Goal: Information Seeking & Learning: Learn about a topic

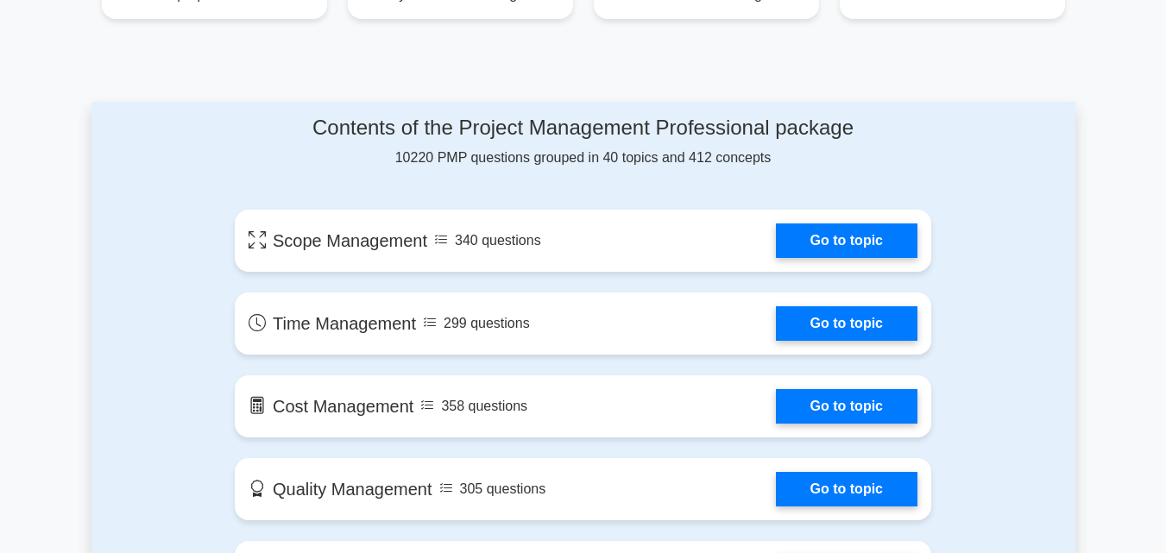
scroll to position [833, 0]
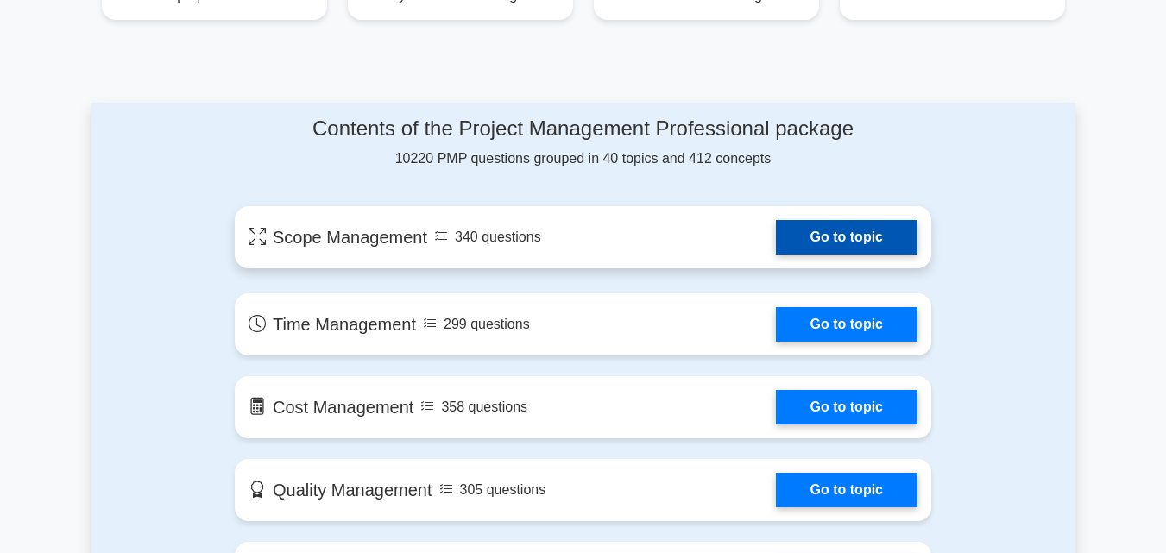
click at [776, 236] on link "Go to topic" at bounding box center [847, 237] width 142 height 35
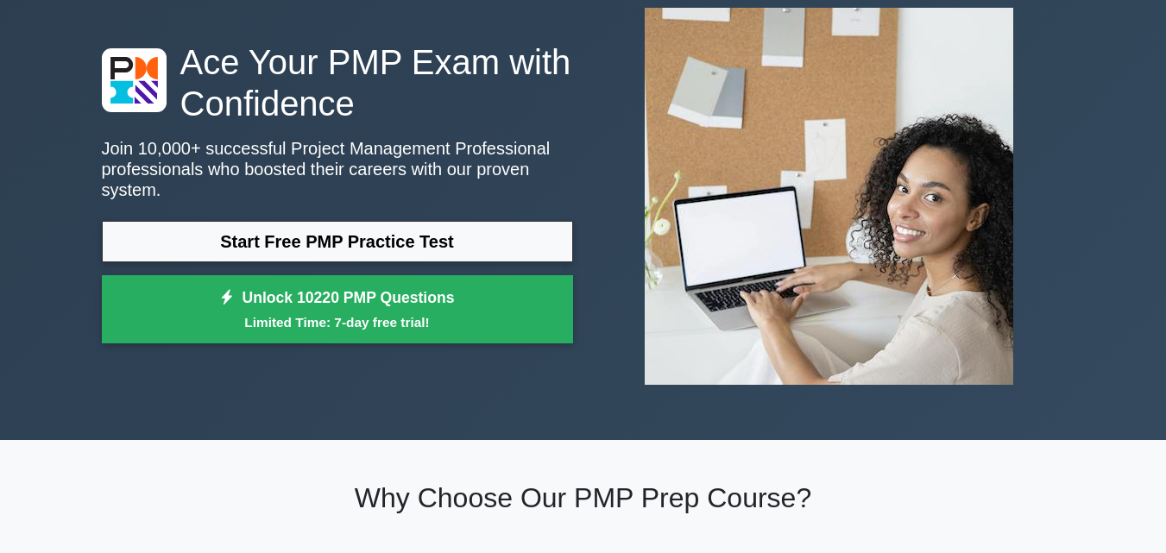
scroll to position [0, 0]
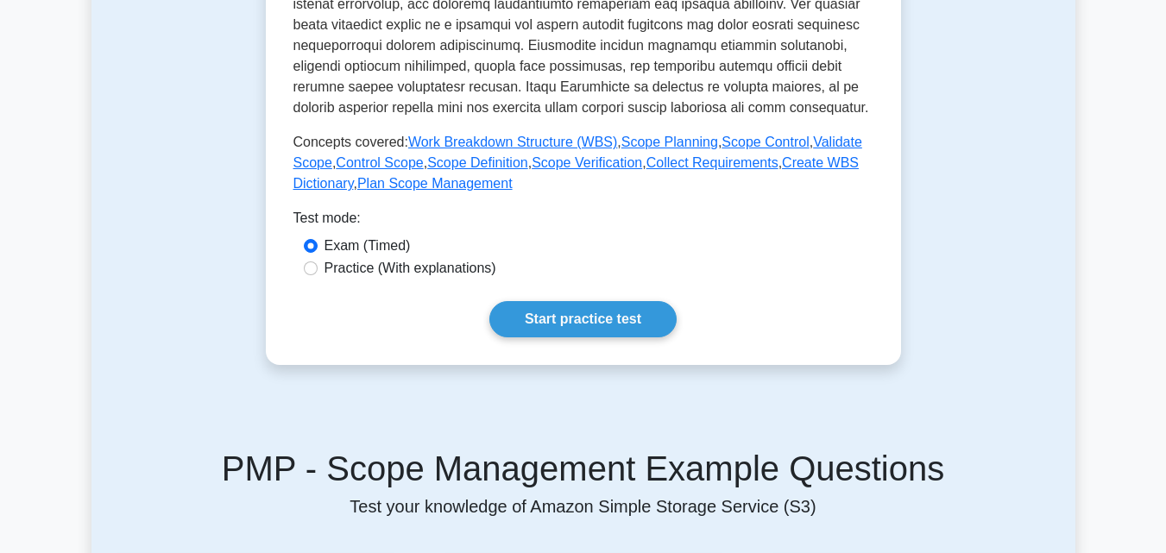
scroll to position [711, 0]
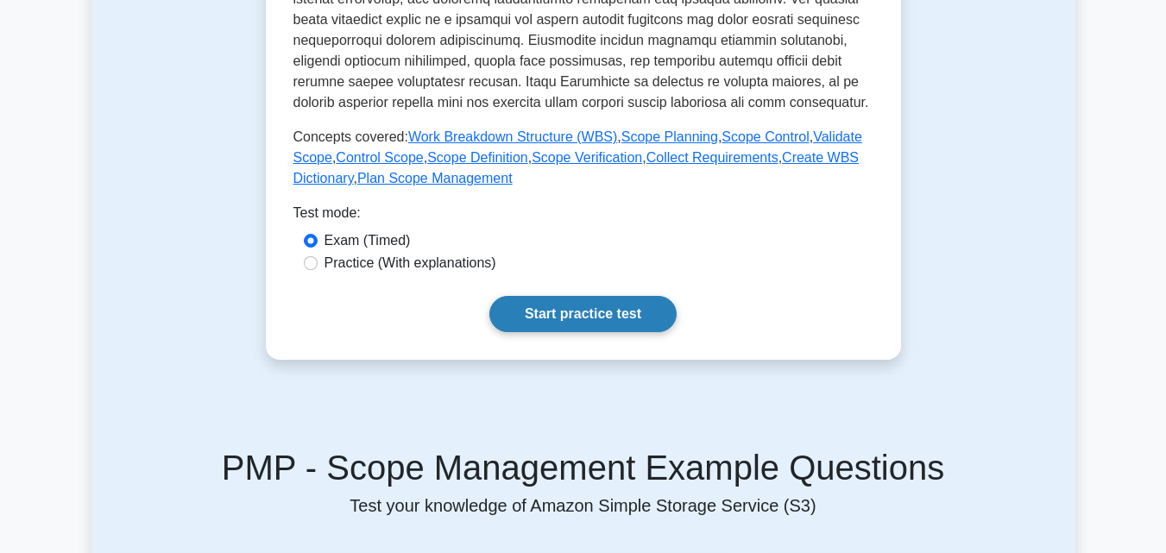
click at [551, 313] on link "Start practice test" at bounding box center [582, 314] width 187 height 36
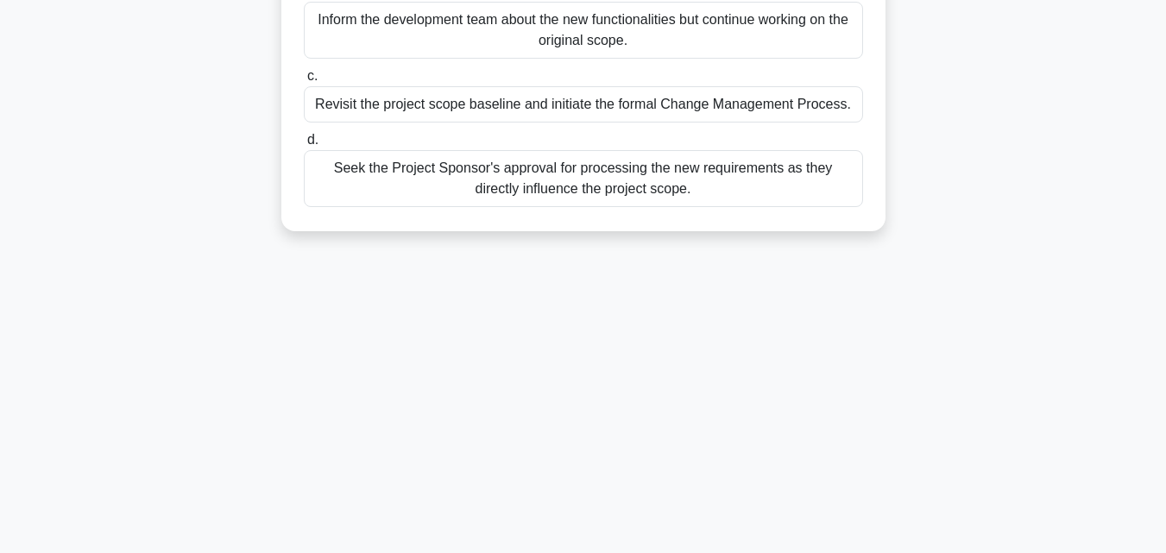
scroll to position [379, 0]
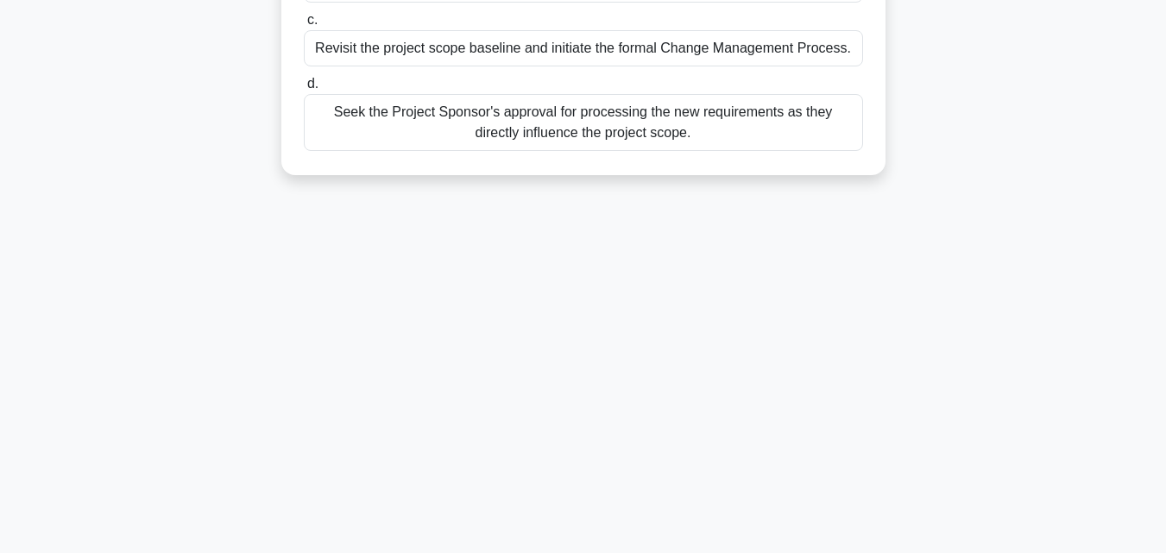
click at [598, 109] on div "Seek the Project Sponsor's approval for processing the new requirements as they…" at bounding box center [583, 122] width 559 height 57
click at [304, 90] on input "d. Seek the Project Sponsor's approval for processing the new requirements as t…" at bounding box center [304, 84] width 0 height 11
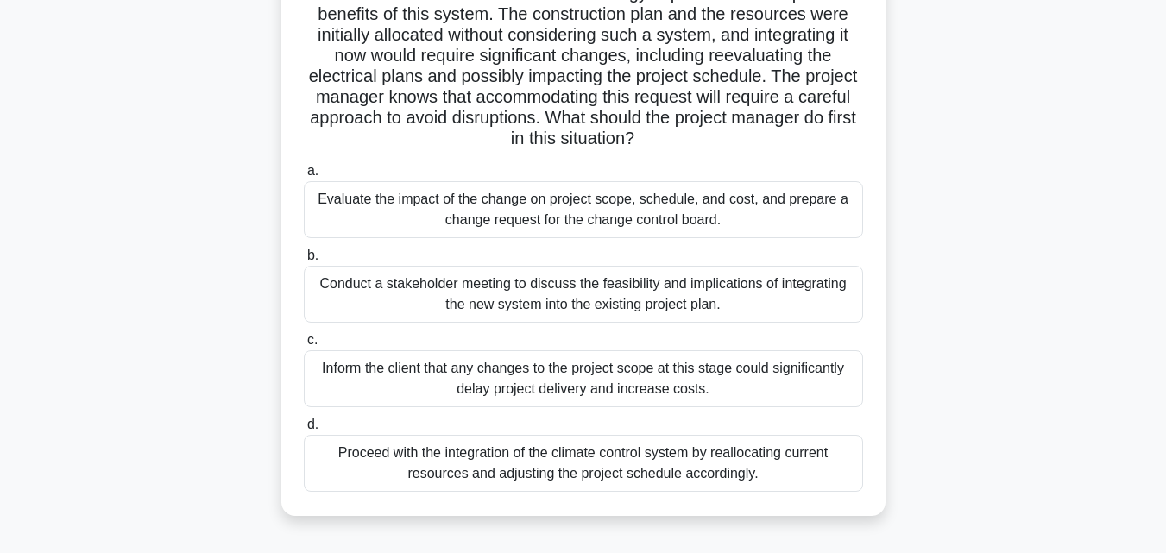
scroll to position [0, 0]
